Goal: Task Accomplishment & Management: Manage account settings

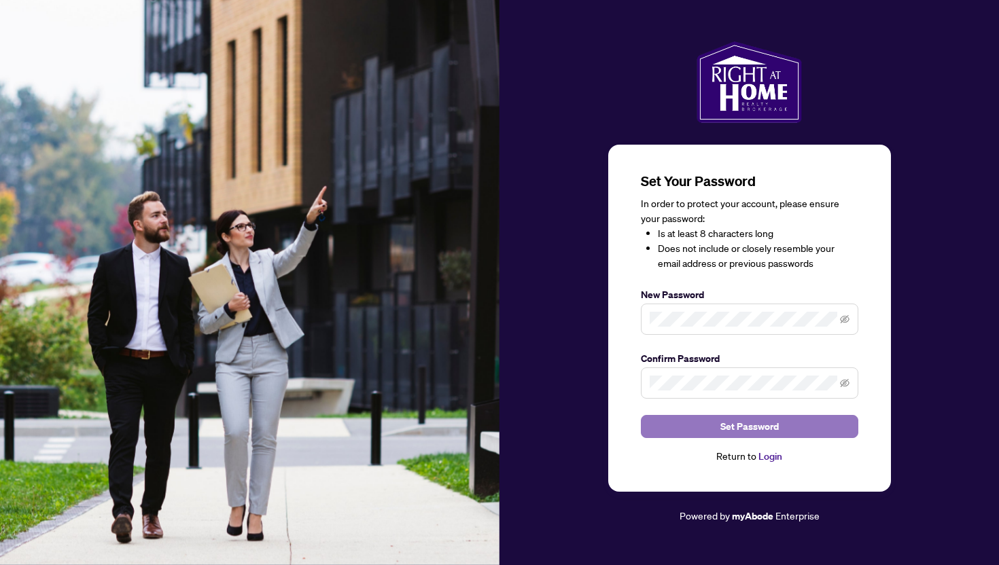
click at [737, 421] on span "Set Password" at bounding box center [749, 427] width 58 height 22
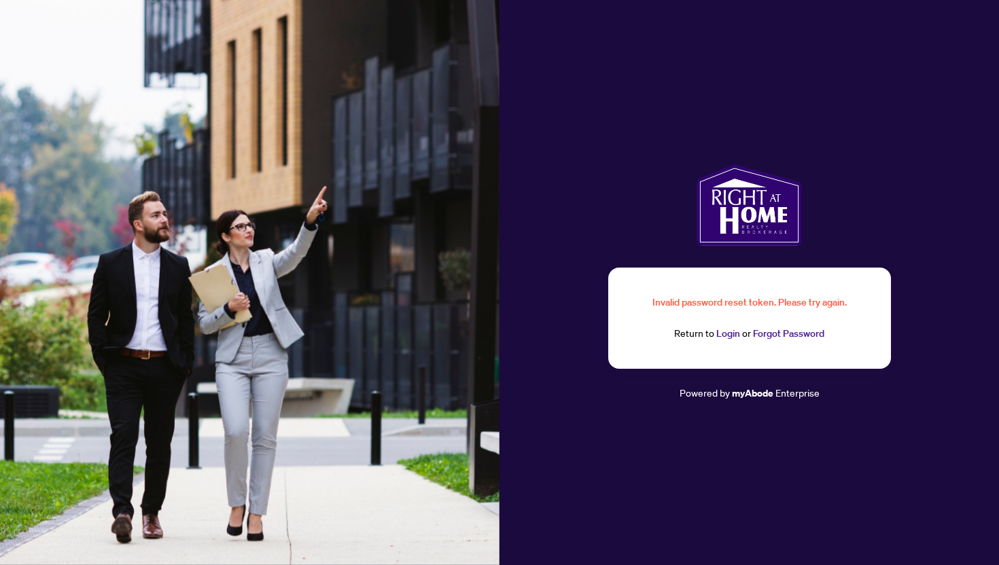
click at [720, 332] on link "Login" at bounding box center [728, 334] width 24 height 12
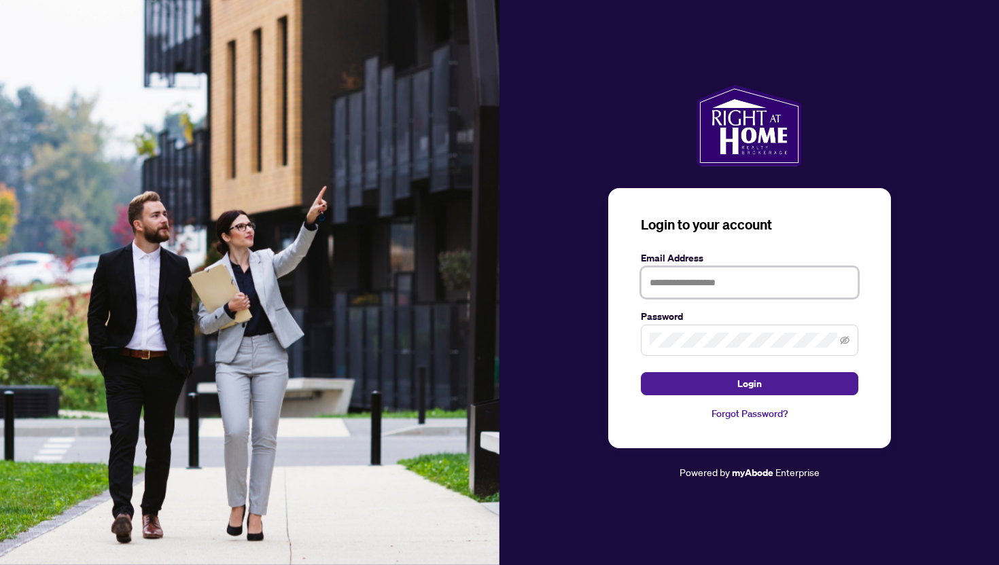
click at [661, 278] on input "text" at bounding box center [749, 282] width 217 height 31
click at [665, 281] on input "text" at bounding box center [749, 282] width 217 height 31
type input "**********"
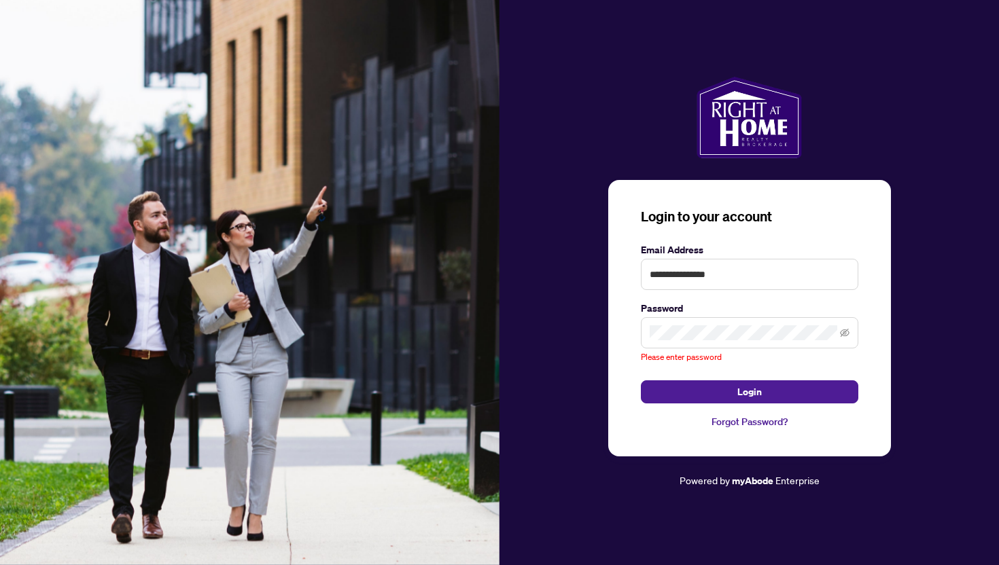
click at [670, 330] on span at bounding box center [749, 332] width 217 height 31
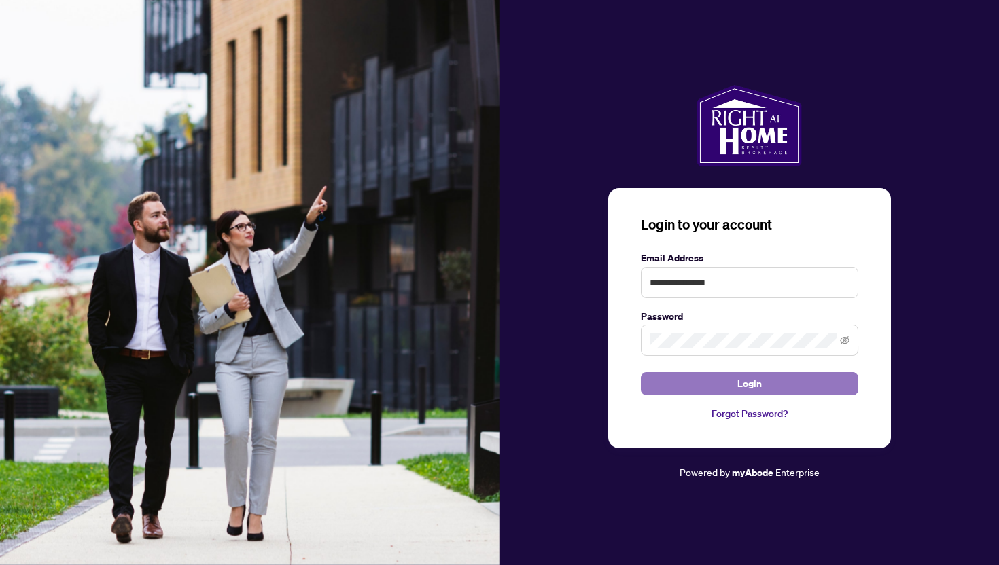
click at [671, 384] on button "Login" at bounding box center [749, 383] width 217 height 23
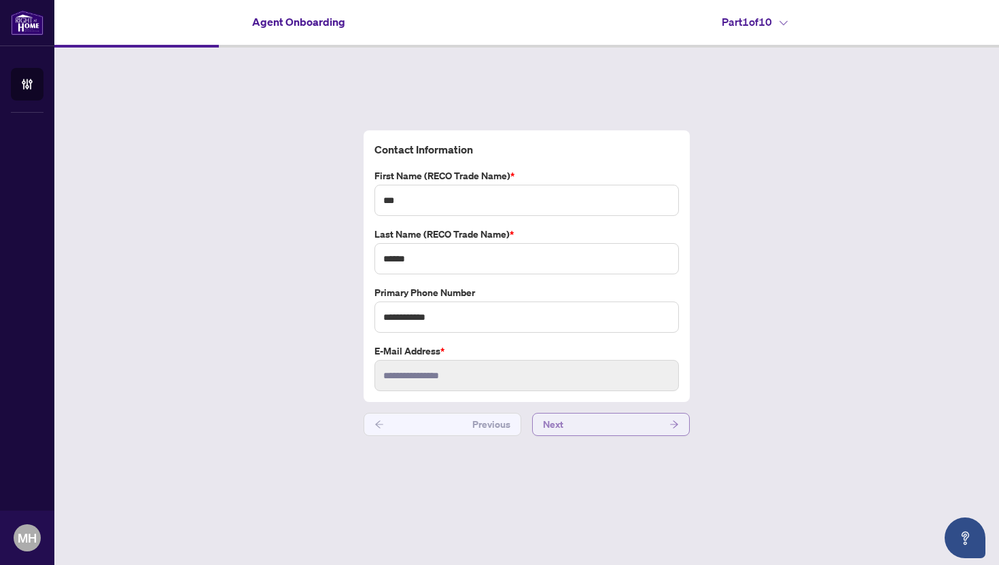
click at [576, 426] on button "Next" at bounding box center [611, 424] width 158 height 23
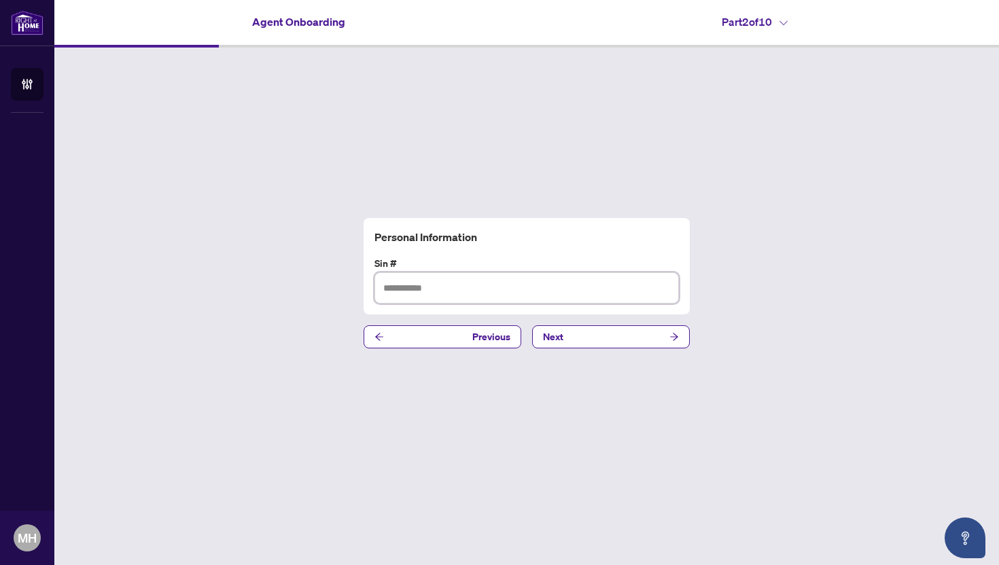
click at [414, 286] on input "text" at bounding box center [526, 288] width 304 height 31
type input "*********"
click at [581, 336] on button "Next" at bounding box center [611, 337] width 158 height 23
